Goal: Find specific page/section: Find specific page/section

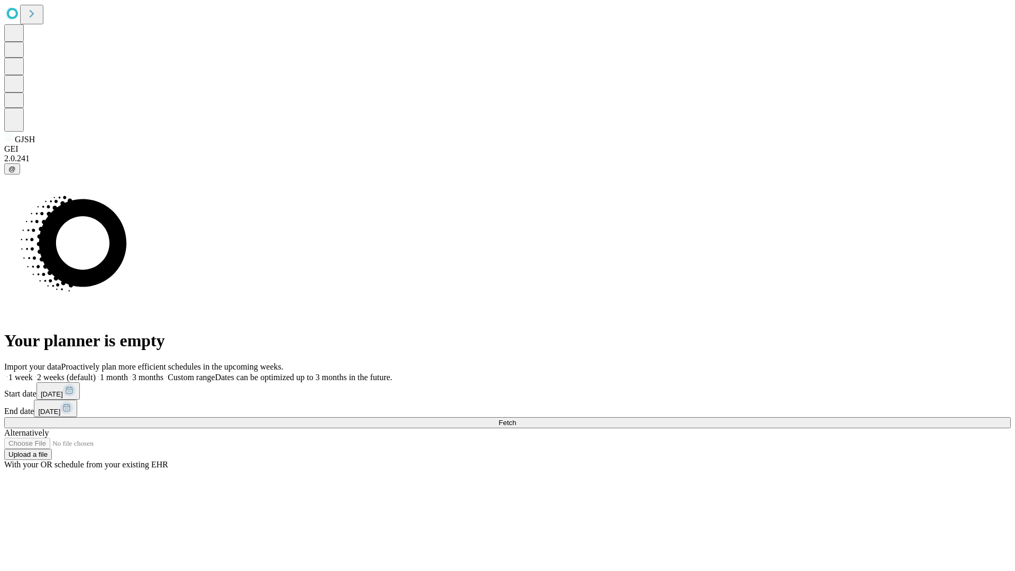
click at [516, 419] on span "Fetch" at bounding box center [506, 423] width 17 height 8
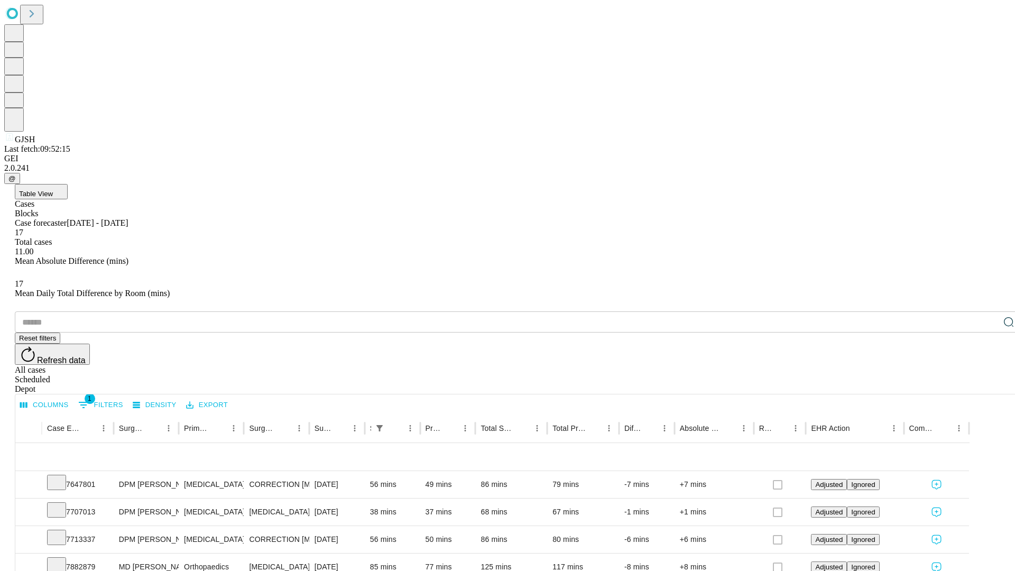
scroll to position [35, 0]
click at [62, 476] on icon at bounding box center [56, 481] width 11 height 11
